Goal: Information Seeking & Learning: Find specific page/section

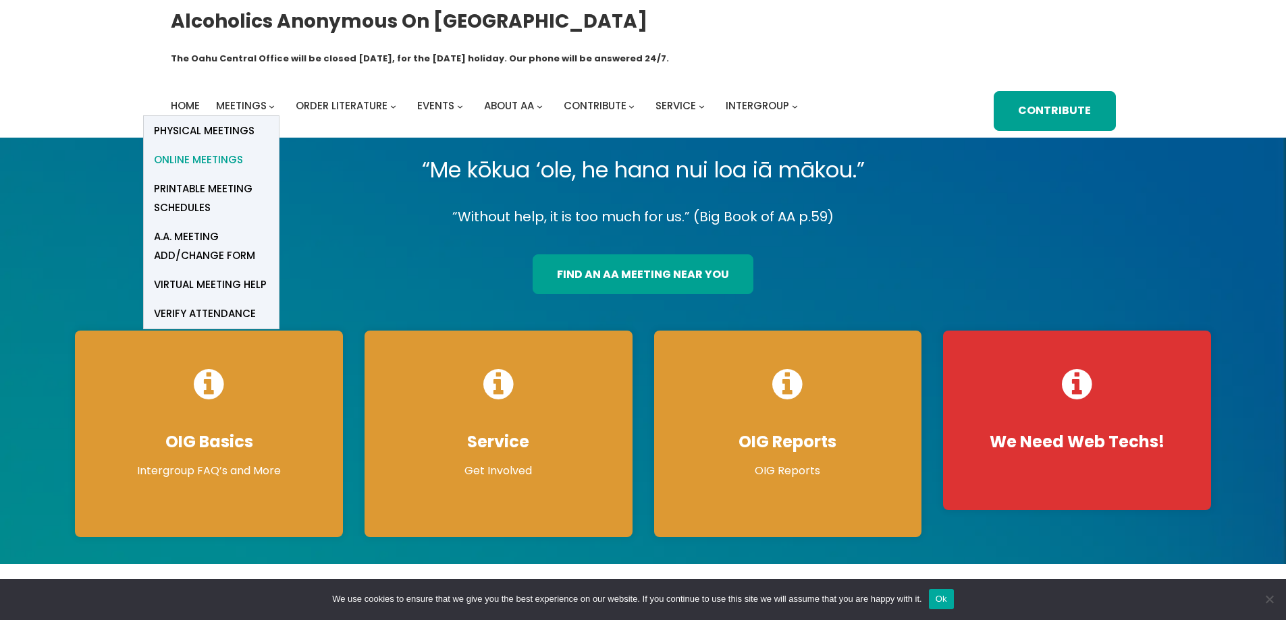
click at [227, 151] on span "Online Meetings" at bounding box center [198, 160] width 89 height 19
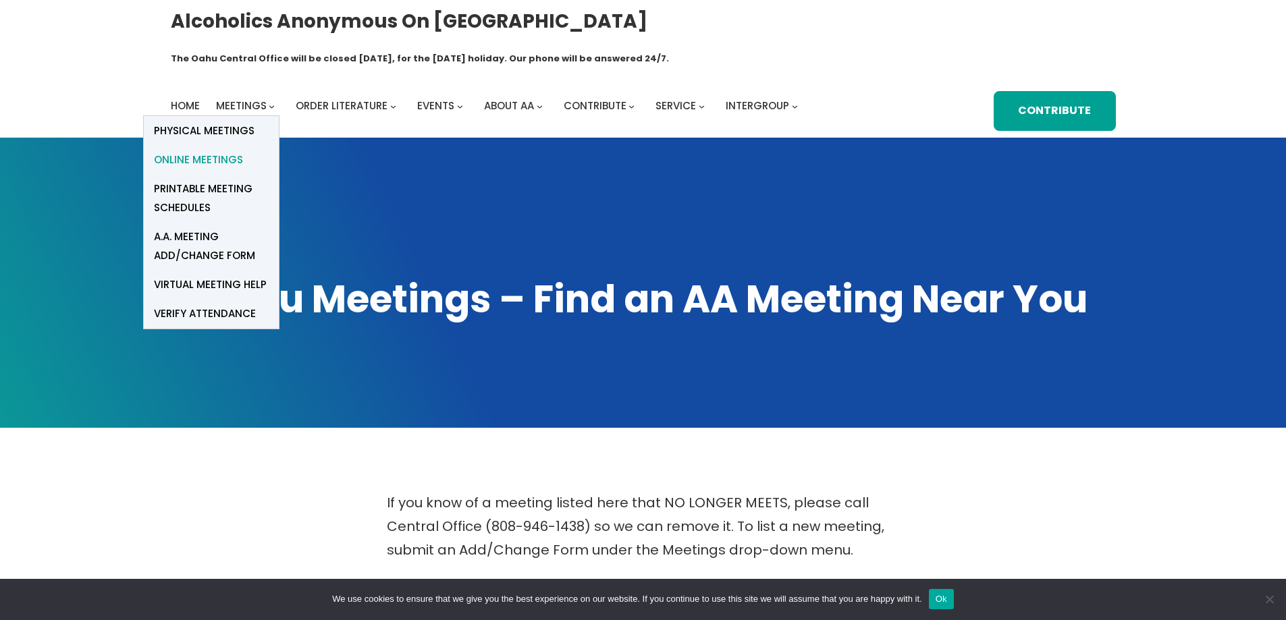
click at [207, 151] on span "Online Meetings" at bounding box center [198, 160] width 89 height 19
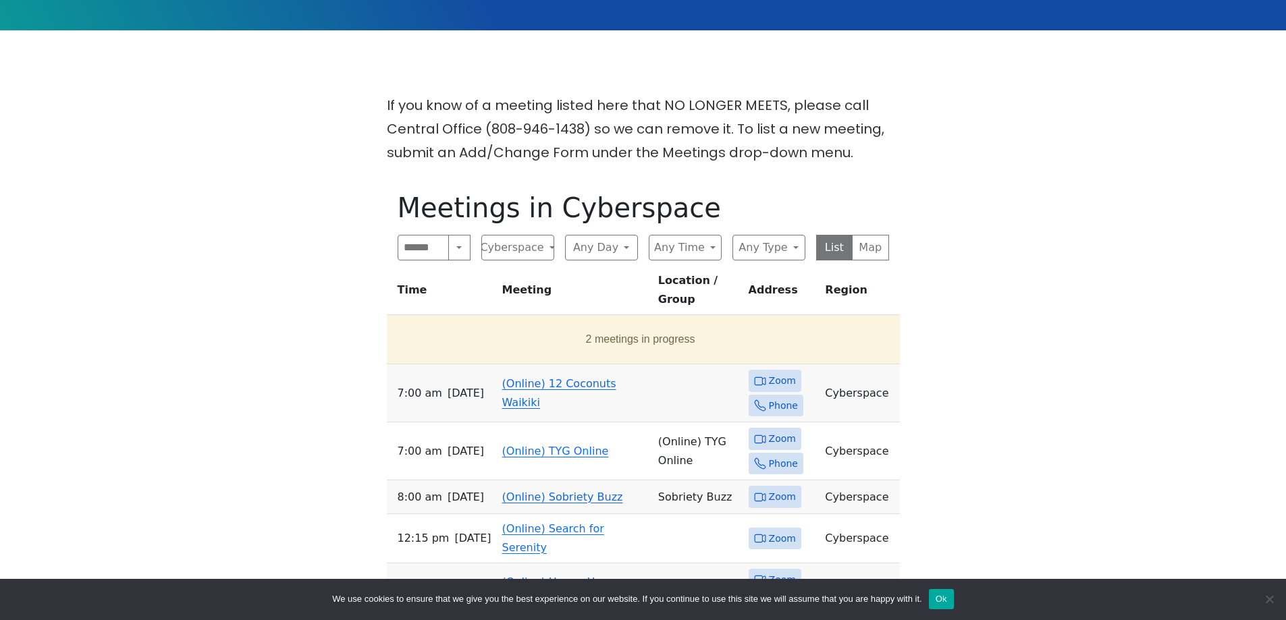
scroll to position [405, 0]
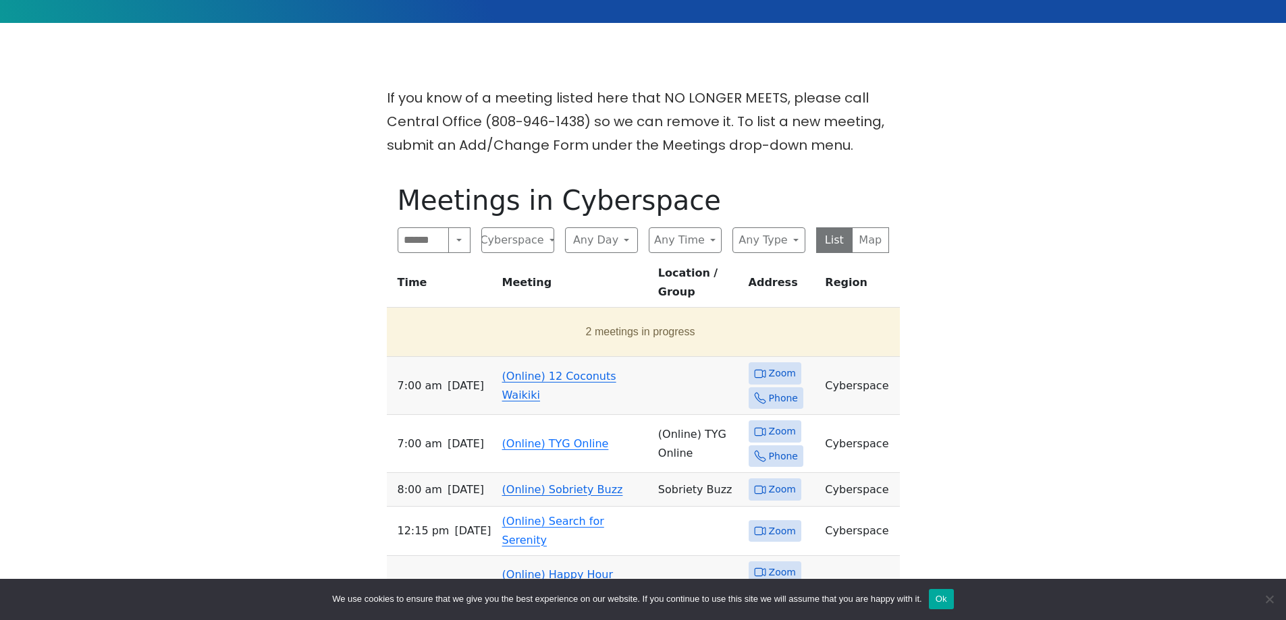
click at [773, 365] on span "Zoom" at bounding box center [782, 373] width 27 height 17
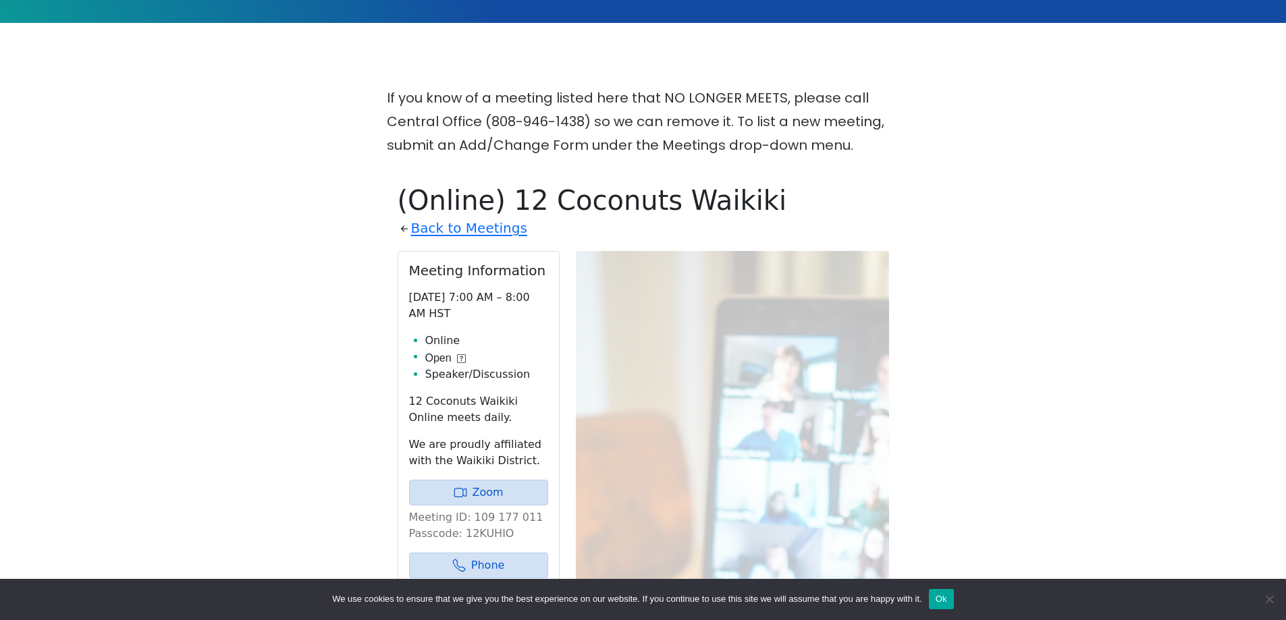
scroll to position [549, 0]
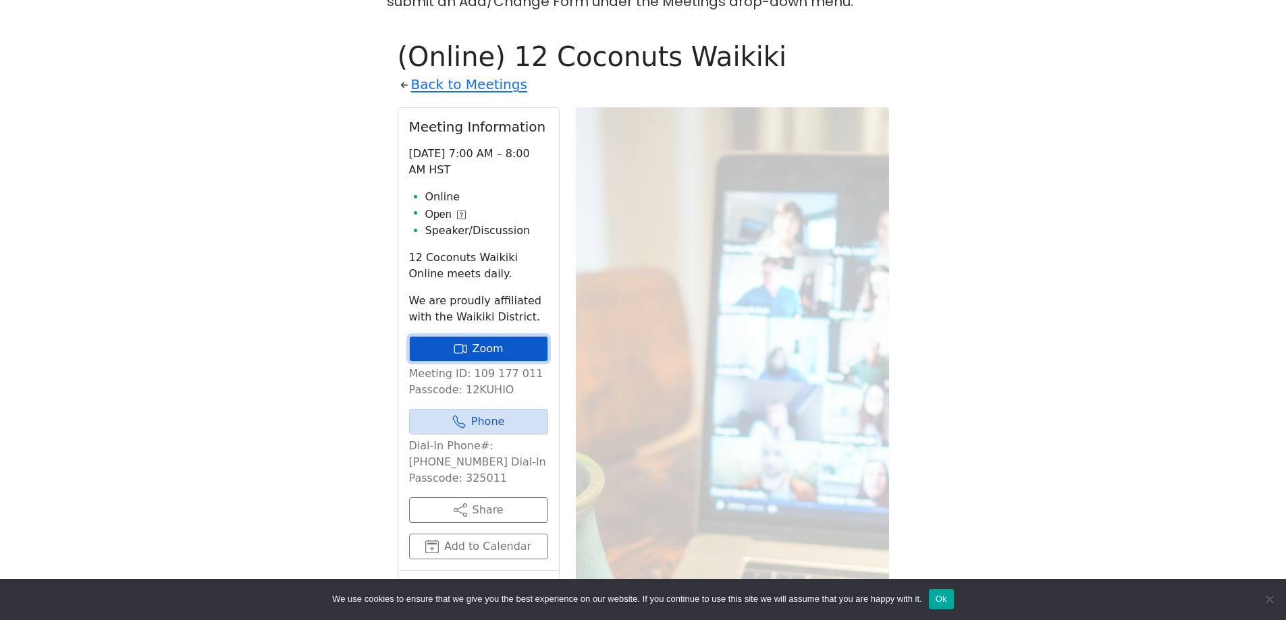
click at [504, 336] on link "Zoom" at bounding box center [478, 349] width 139 height 26
click at [489, 336] on link "Zoom" at bounding box center [478, 349] width 139 height 26
